Goal: Task Accomplishment & Management: Complete application form

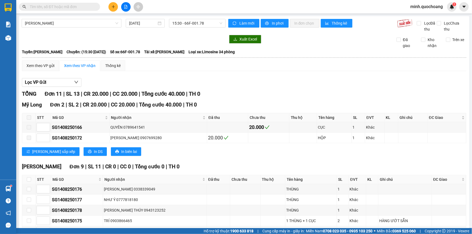
scroll to position [74, 0]
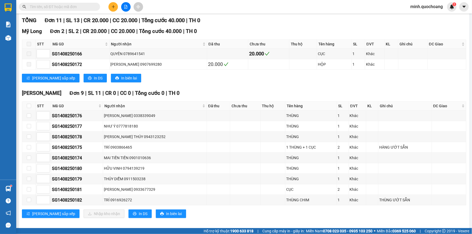
click at [112, 8] on icon "plus" at bounding box center [114, 7] width 4 height 4
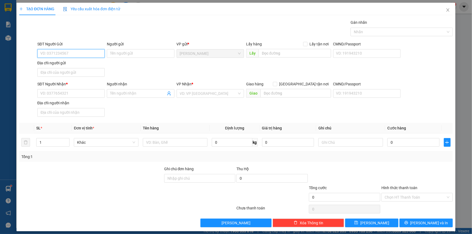
click at [62, 52] on input "SĐT Người Gửi" at bounding box center [70, 53] width 67 height 9
type input "0949494970"
click at [82, 54] on input "0949494970" at bounding box center [70, 53] width 67 height 9
click at [80, 67] on div "0949494970 - [PERSON_NAME]" at bounding box center [70, 64] width 67 height 9
type input "[PERSON_NAME]"
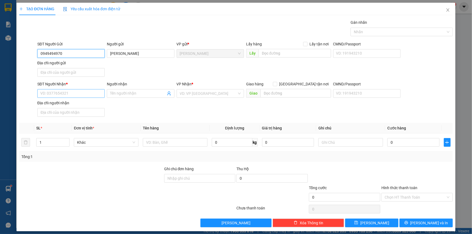
type input "0949494970"
click at [79, 96] on input "SĐT Người Nhận *" at bounding box center [70, 93] width 67 height 9
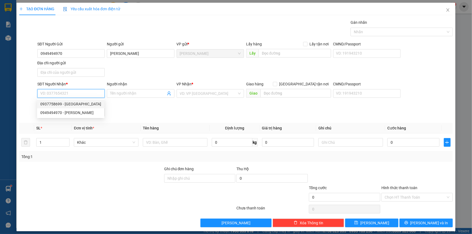
click at [87, 101] on div "0937758699 - [GEOGRAPHIC_DATA]" at bounding box center [70, 104] width 61 height 6
type input "0937758699"
type input "[PERSON_NAME]"
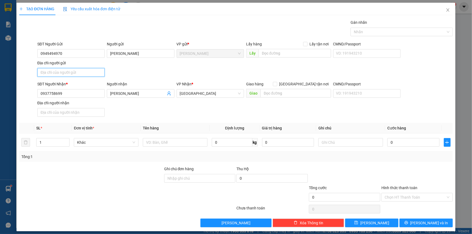
click at [75, 74] on input "Địa chỉ người gửi" at bounding box center [70, 72] width 67 height 9
type input "XÃ [GEOGRAPHIC_DATA] , [GEOGRAPHIC_DATA]"
click at [184, 143] on input "text" at bounding box center [175, 142] width 65 height 9
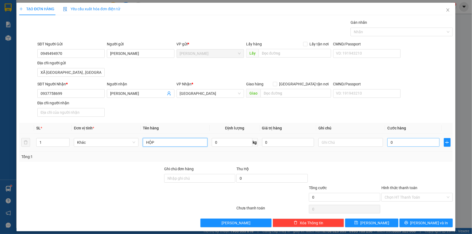
type input "HỘP"
click at [408, 143] on input "0" at bounding box center [414, 142] width 52 height 9
type input "2"
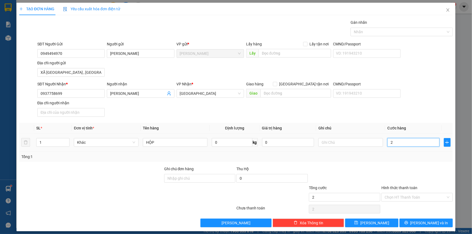
type input "20"
type input "20.000"
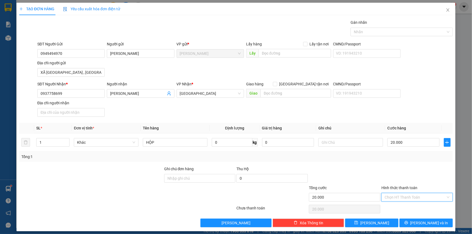
click at [399, 197] on input "Hình thức thanh toán" at bounding box center [415, 198] width 61 height 8
click at [394, 210] on div "Tại văn phòng" at bounding box center [414, 208] width 64 height 6
type input "0"
click at [387, 27] on div "Gán nhãn" at bounding box center [402, 23] width 102 height 8
click at [387, 30] on div at bounding box center [399, 32] width 94 height 6
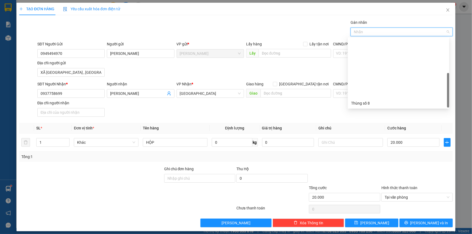
scroll to position [69, 0]
click at [368, 103] on div "Thùng 2H" at bounding box center [398, 104] width 95 height 6
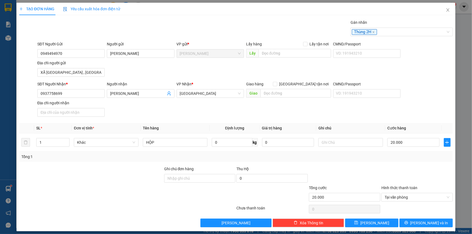
drag, startPoint x: 369, startPoint y: 119, endPoint x: 397, endPoint y: 176, distance: 63.3
click at [370, 119] on div "Transit Pickup Surcharge Ids Transit Deliver Surcharge Ids Transit Deliver Surc…" at bounding box center [236, 123] width 434 height 208
click at [420, 227] on button "[PERSON_NAME] và In" at bounding box center [426, 223] width 53 height 9
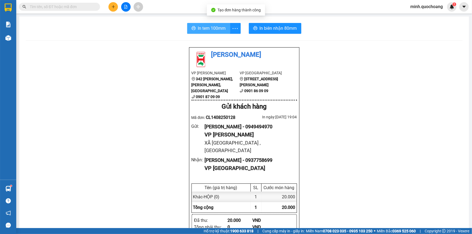
click at [212, 28] on span "In tem 100mm" at bounding box center [212, 28] width 28 height 7
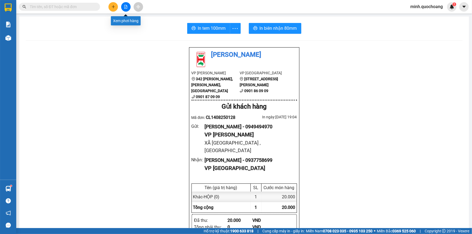
click at [116, 7] on button at bounding box center [113, 6] width 9 height 9
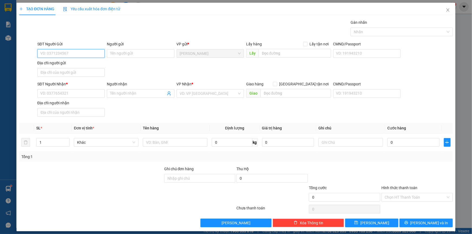
click at [76, 54] on input "SĐT Người Gửi" at bounding box center [70, 53] width 67 height 9
click at [76, 63] on div "0906936453 - [PERSON_NAME]" at bounding box center [70, 64] width 60 height 6
type input "0906936453"
type input "[PERSON_NAME]"
type input "0906936453"
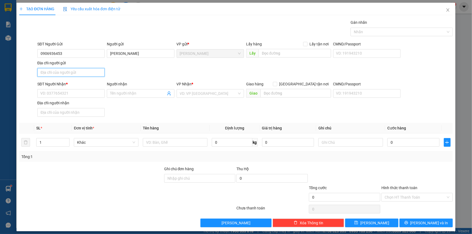
click at [74, 71] on input "Địa chỉ người gửi" at bounding box center [70, 72] width 67 height 9
type input "NHỊ MỸ , [GEOGRAPHIC_DATA] , [GEOGRAPHIC_DATA]"
click at [64, 94] on input "SĐT Người Nhận *" at bounding box center [70, 93] width 67 height 9
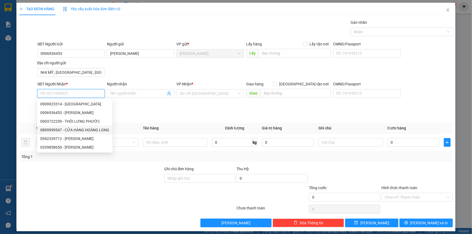
click at [86, 131] on div "0899999547 - CỬA HÀNG HOÀNG LONG" at bounding box center [74, 130] width 69 height 6
type input "0899999547"
type input "CỬA HÀNG [PERSON_NAME]"
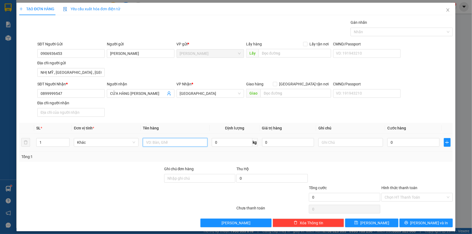
click at [172, 146] on input "text" at bounding box center [175, 142] width 65 height 9
type input "TIVI"
click at [394, 142] on input "0" at bounding box center [414, 142] width 52 height 9
type input "2"
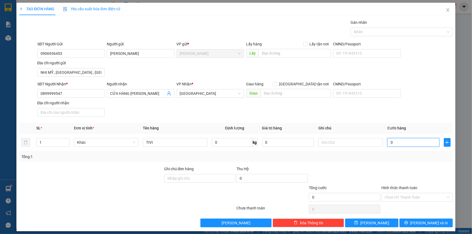
type input "2"
type input "20"
type input "200"
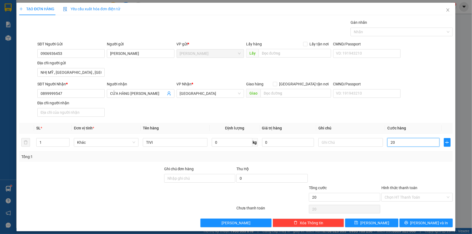
type input "200"
type input "200.000"
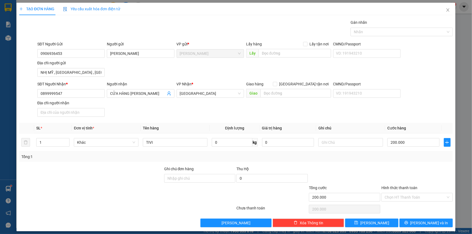
click at [362, 182] on div at bounding box center [345, 175] width 73 height 19
click at [333, 145] on input "text" at bounding box center [351, 142] width 65 height 9
type input "BỂ KHÔNG THƯỜNG"
click at [391, 198] on input "Hình thức thanh toán" at bounding box center [415, 198] width 61 height 8
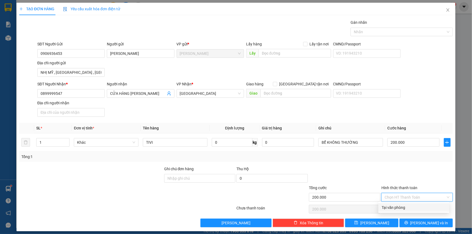
click at [391, 209] on div "Tại văn phòng" at bounding box center [414, 208] width 64 height 6
type input "0"
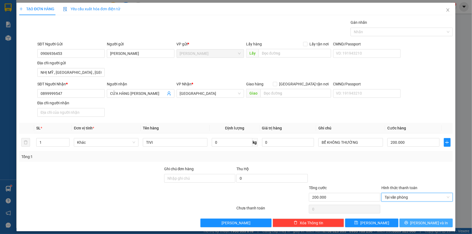
click at [412, 223] on button "[PERSON_NAME] và In" at bounding box center [426, 223] width 53 height 9
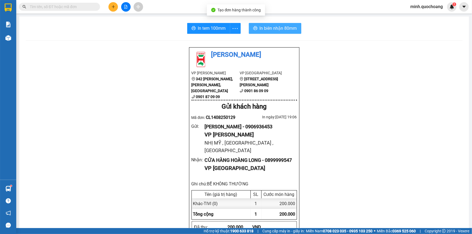
click at [276, 27] on span "In biên nhận 80mm" at bounding box center [278, 28] width 37 height 7
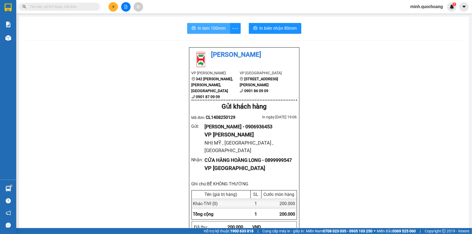
click at [204, 29] on span "In tem 100mm" at bounding box center [212, 28] width 28 height 7
click at [114, 8] on icon "plus" at bounding box center [114, 7] width 4 height 4
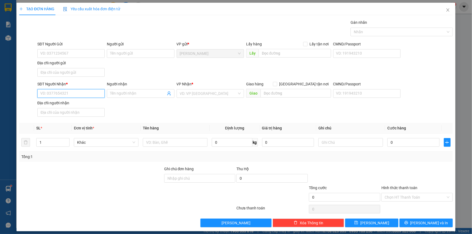
click at [66, 95] on input "SĐT Người Nhận *" at bounding box center [70, 93] width 67 height 9
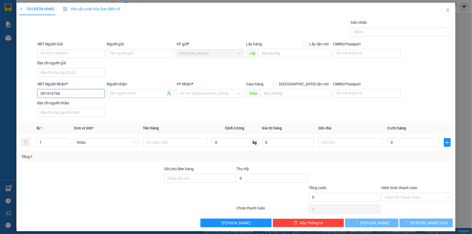
type input "0919107666"
click at [71, 93] on input "0919107666" at bounding box center [70, 93] width 67 height 9
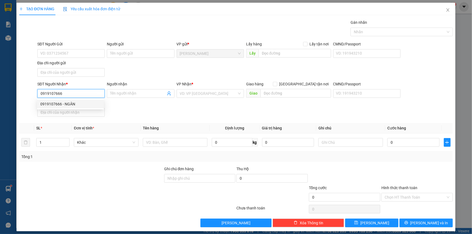
click at [95, 93] on input "0919107666" at bounding box center [70, 93] width 67 height 9
click at [83, 105] on div "0919107666 - NGÂN" at bounding box center [70, 104] width 60 height 6
type input "NGÂN"
type input "0919107666"
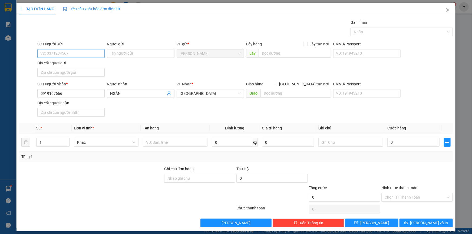
click at [60, 52] on input "SĐT Người Gửi" at bounding box center [70, 53] width 67 height 9
click at [81, 64] on div "0976330028 - [PERSON_NAME]" at bounding box center [70, 64] width 60 height 6
type input "0976330028"
type input "[PERSON_NAME]"
click at [82, 72] on input "Địa chỉ người gửi" at bounding box center [70, 72] width 67 height 9
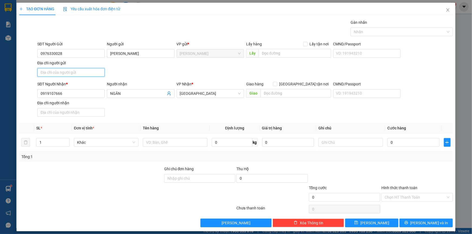
type input "P"
type input "TỊNH THỚI , [PERSON_NAME] LÃNH , [GEOGRAPHIC_DATA]"
click at [168, 142] on input "text" at bounding box center [175, 142] width 65 height 9
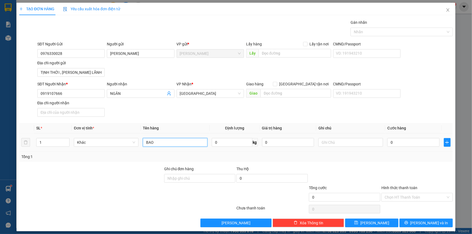
type input "BAO"
click at [404, 147] on div "0" at bounding box center [414, 142] width 52 height 11
click at [404, 141] on input "0" at bounding box center [414, 142] width 52 height 9
type input "4"
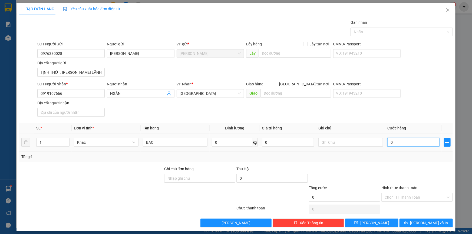
type input "4"
type input "40"
type input "40.000"
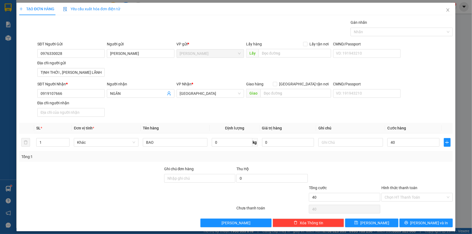
type input "40.000"
drag, startPoint x: 400, startPoint y: 162, endPoint x: 401, endPoint y: 166, distance: 3.6
click at [400, 163] on div "Transit Pickup Surcharge Ids Transit Deliver Surcharge Ids Transit Deliver Surc…" at bounding box center [236, 123] width 434 height 208
click at [416, 219] on button "[PERSON_NAME] và In" at bounding box center [426, 223] width 53 height 9
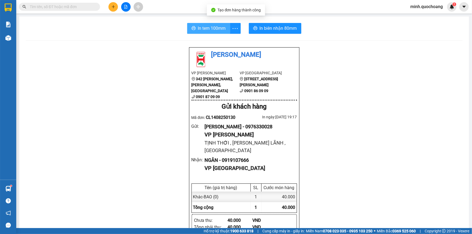
click at [196, 23] on button "In tem 100mm" at bounding box center [208, 28] width 43 height 11
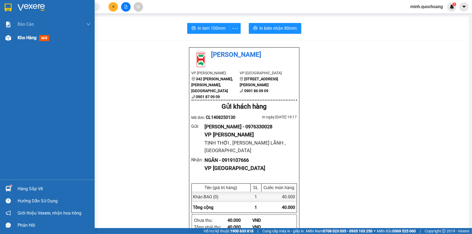
click at [8, 41] on div at bounding box center [8, 37] width 9 height 9
